Goal: Communication & Community: Participate in discussion

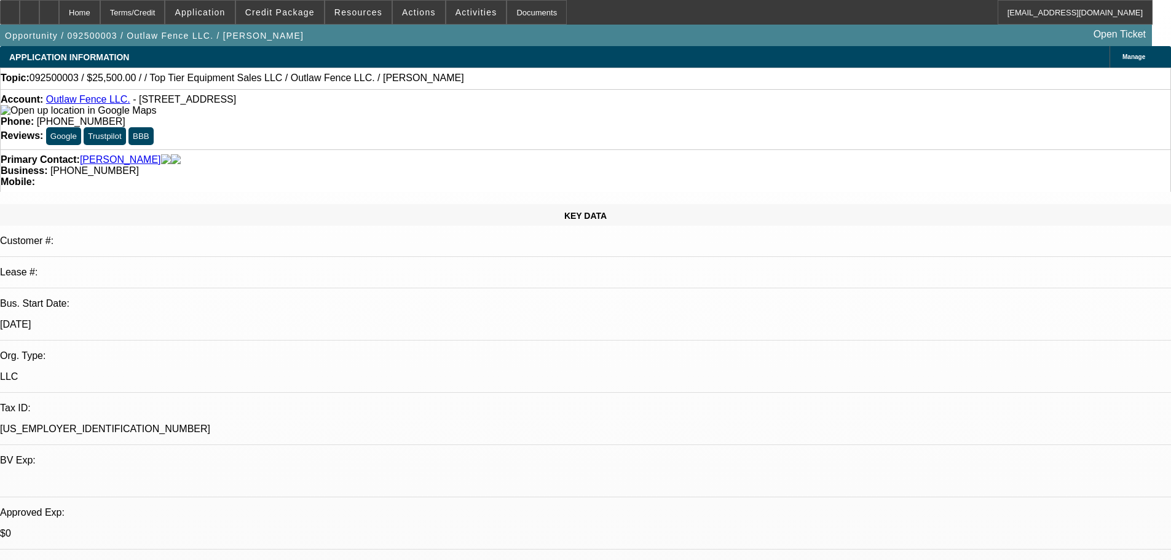
select select "0"
select select "2"
select select "0.1"
select select "4"
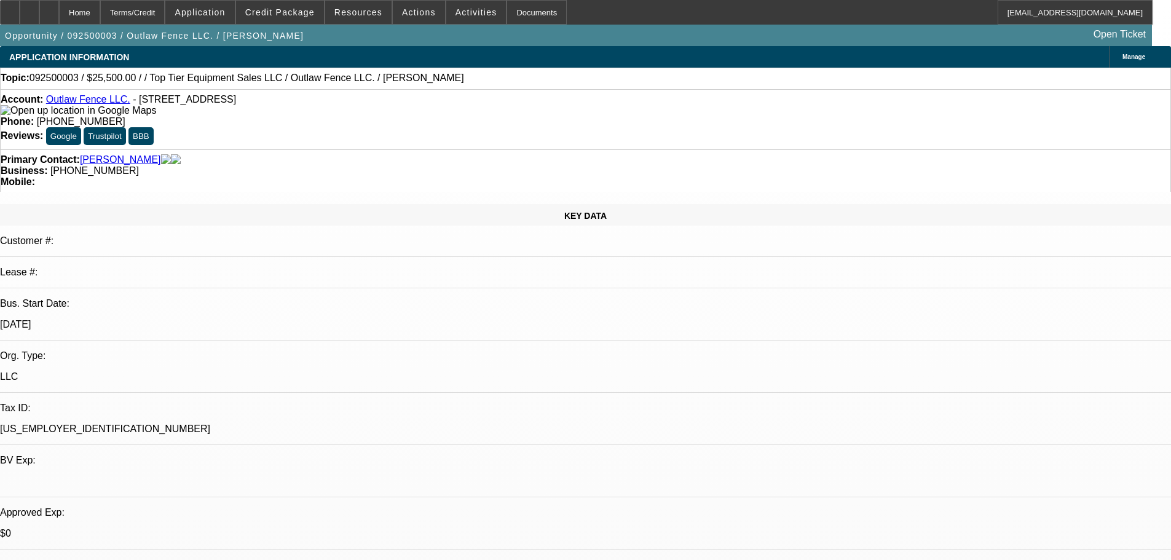
drag, startPoint x: 275, startPoint y: 96, endPoint x: 20, endPoint y: 82, distance: 256.1
click at [450, 80] on div "Topic: 092500003 / $25,500.00 / / Top Tier Equipment Sales LLC / Outlaw Fence L…" at bounding box center [585, 78] width 1169 height 11
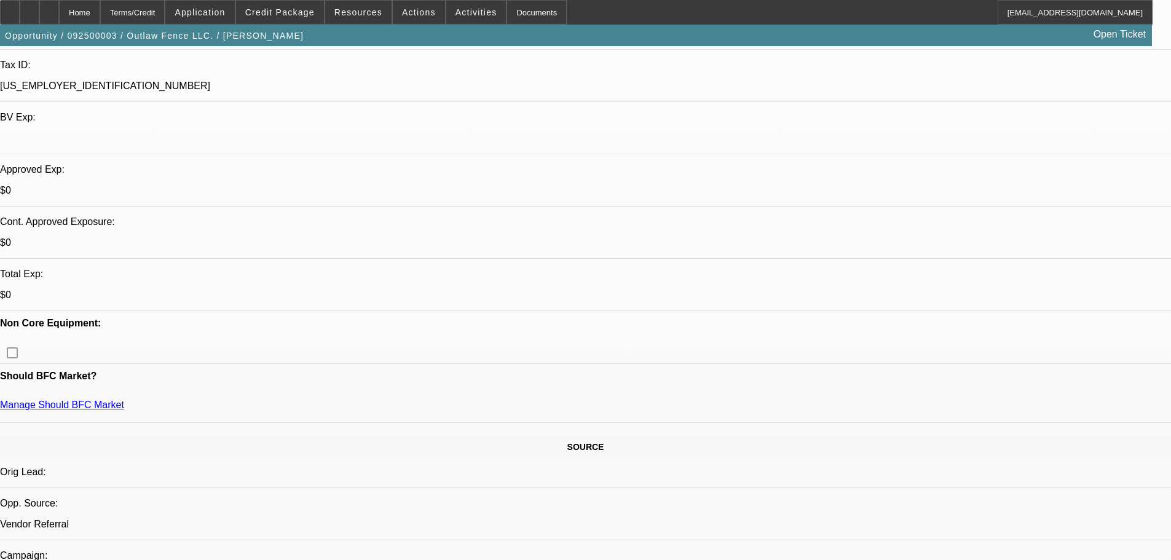
scroll to position [369, 0]
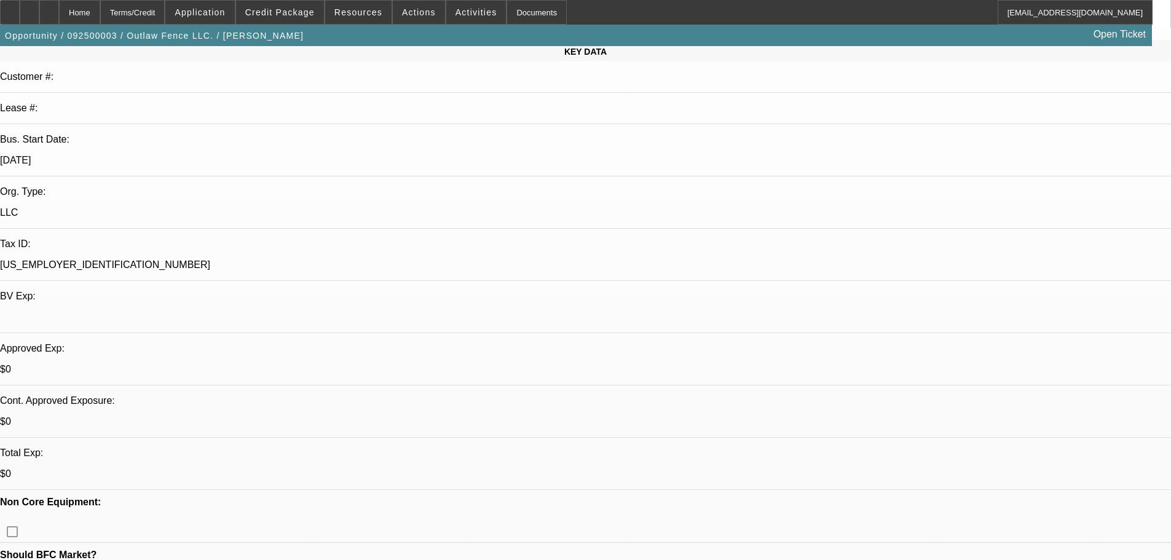
scroll to position [430, 0]
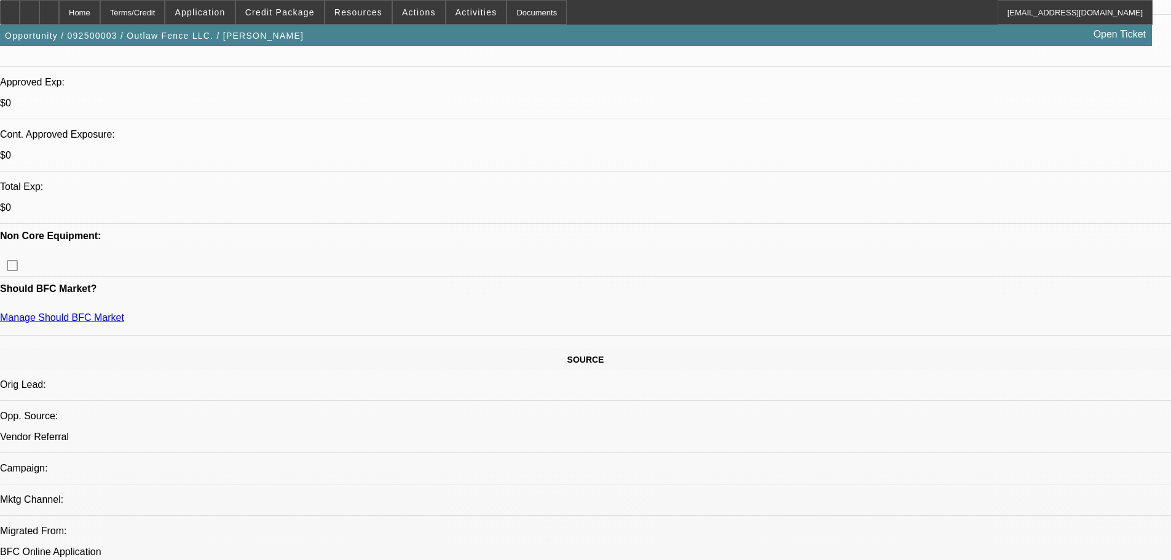
drag, startPoint x: 308, startPoint y: 139, endPoint x: 14, endPoint y: 122, distance: 294.3
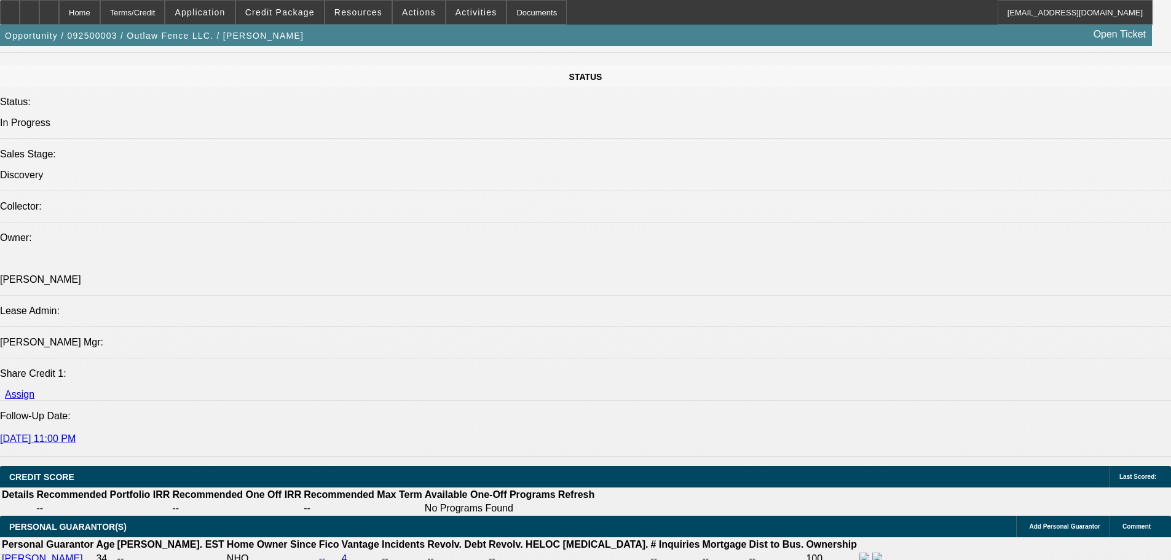
scroll to position [1475, 0]
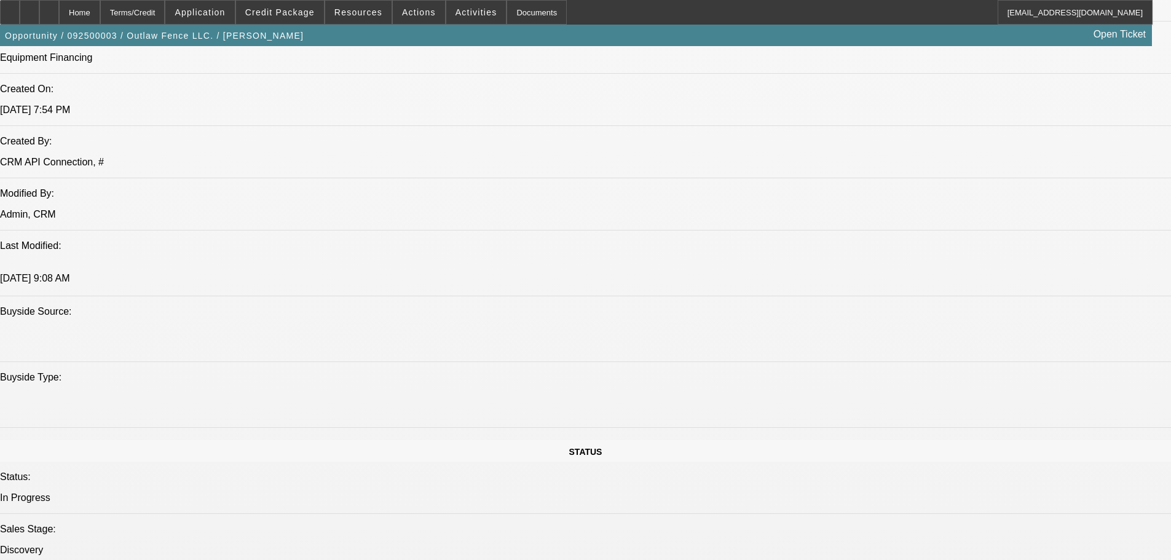
scroll to position [1106, 0]
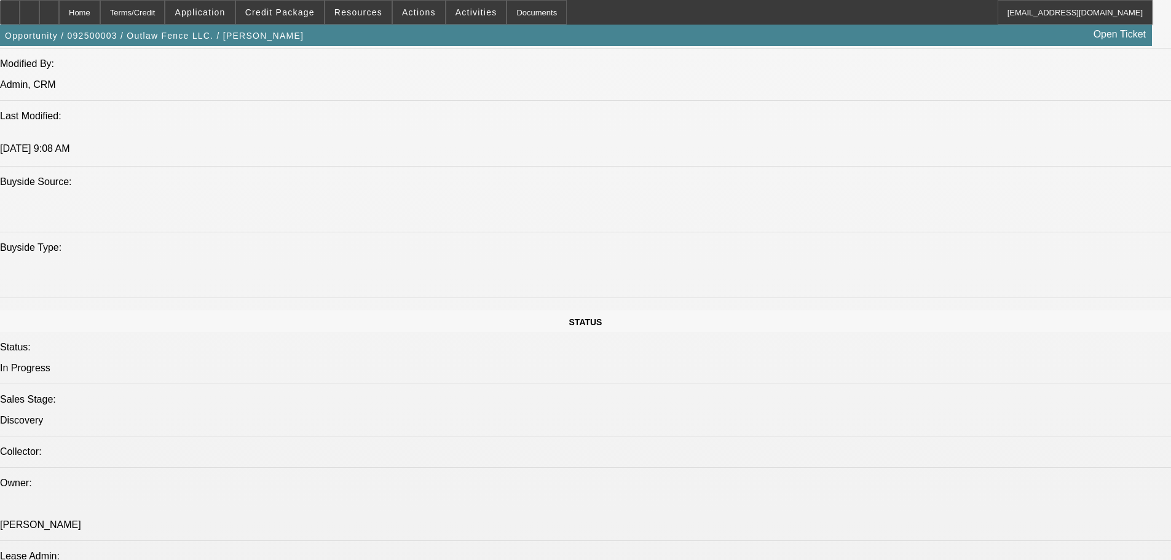
drag, startPoint x: 324, startPoint y: 228, endPoint x: 92, endPoint y: 108, distance: 261.7
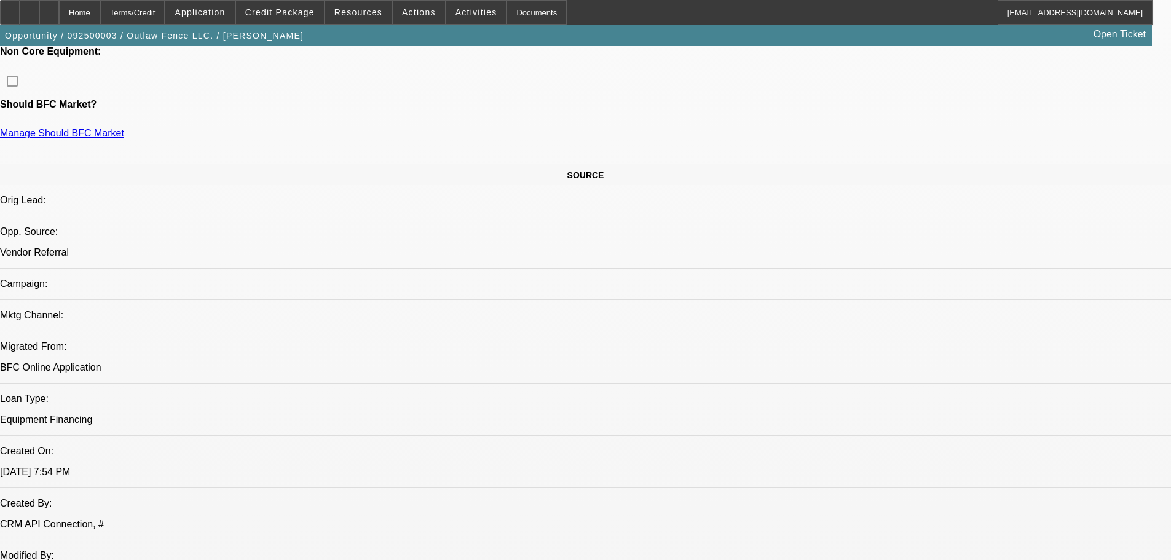
scroll to position [1045, 0]
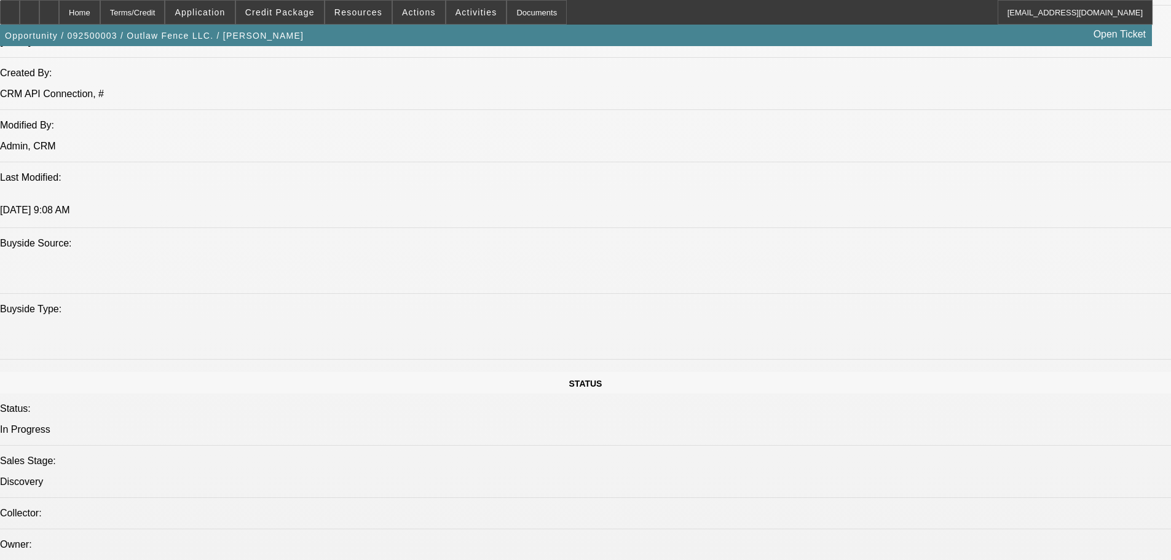
drag, startPoint x: 318, startPoint y: 134, endPoint x: 45, endPoint y: 138, distance: 272.9
drag, startPoint x: 297, startPoint y: 139, endPoint x: 6, endPoint y: 142, distance: 290.7
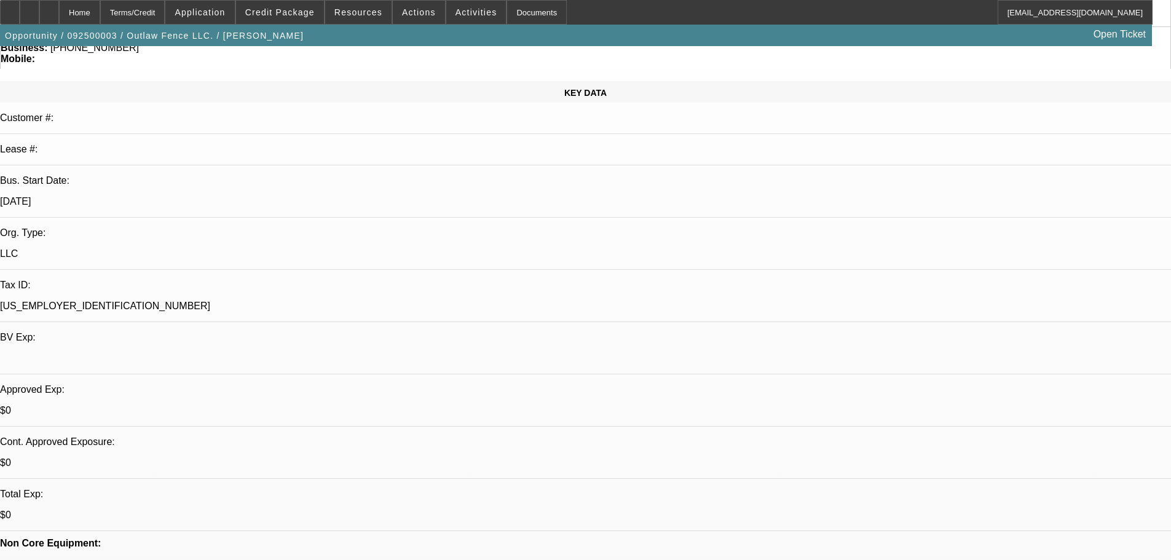
scroll to position [0, 0]
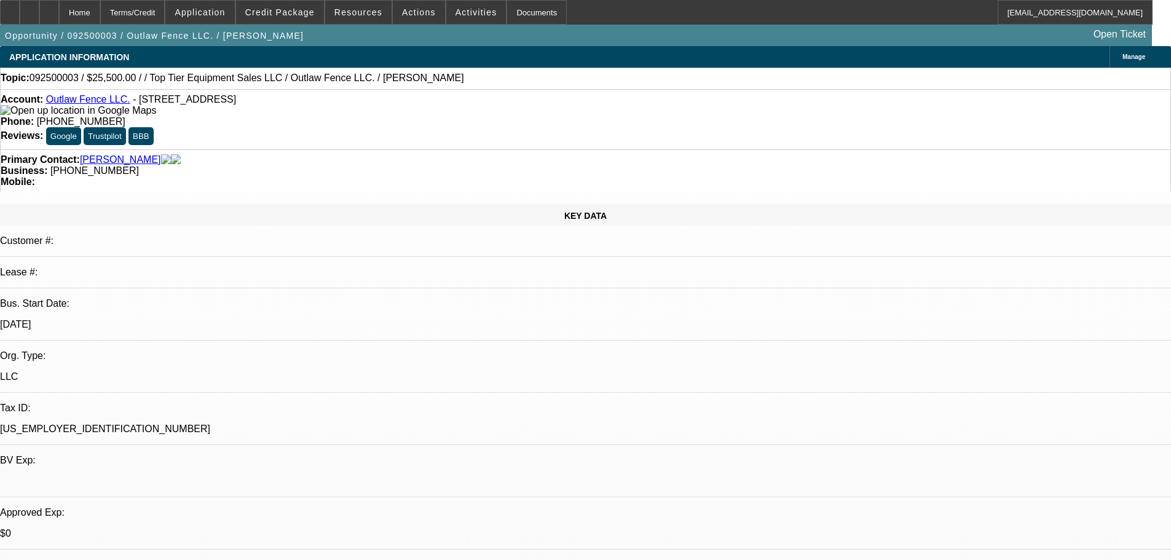
click at [503, 114] on div "Account: Outlaw Fence LLC. - [STREET_ADDRESS] Phone: [PHONE_NUMBER] Reviews: Go…" at bounding box center [585, 119] width 1171 height 60
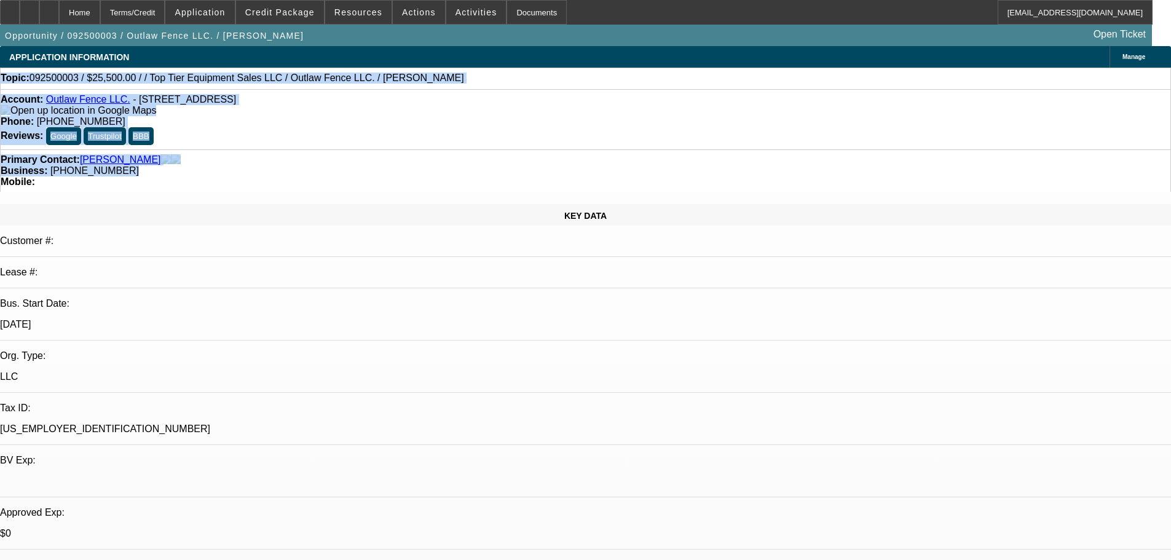
drag, startPoint x: 514, startPoint y: 135, endPoint x: 13, endPoint y: 73, distance: 504.7
click at [435, 83] on div "Topic: 092500003 / $25,500.00 / / Top Tier Equipment Sales LLC / Outlaw Fence L…" at bounding box center [585, 78] width 1169 height 11
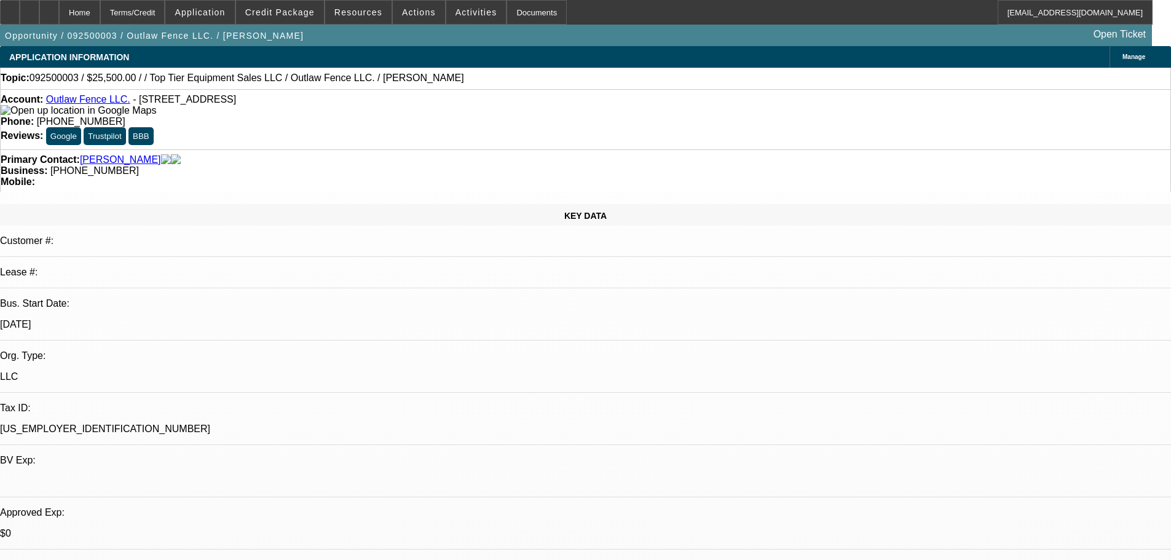
drag, startPoint x: 949, startPoint y: 198, endPoint x: 937, endPoint y: 229, distance: 32.5
radio input "true"
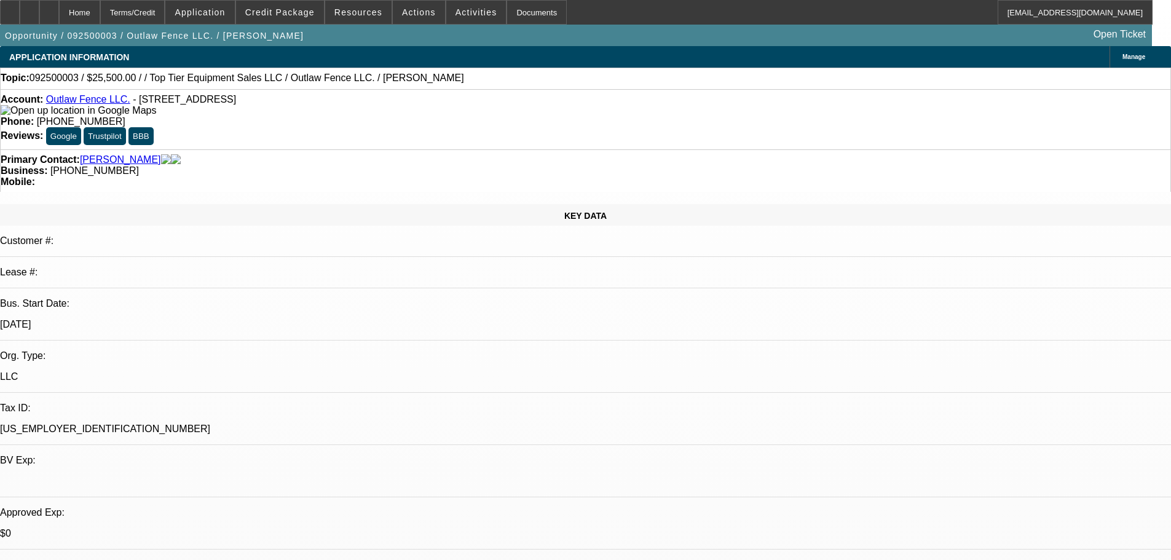
type textarea "9/3- said has a strong co-[PERSON_NAME]. down payment is the [MEDICAL_DATA]. Wi…"
radio input "true"
